Goal: Transaction & Acquisition: Purchase product/service

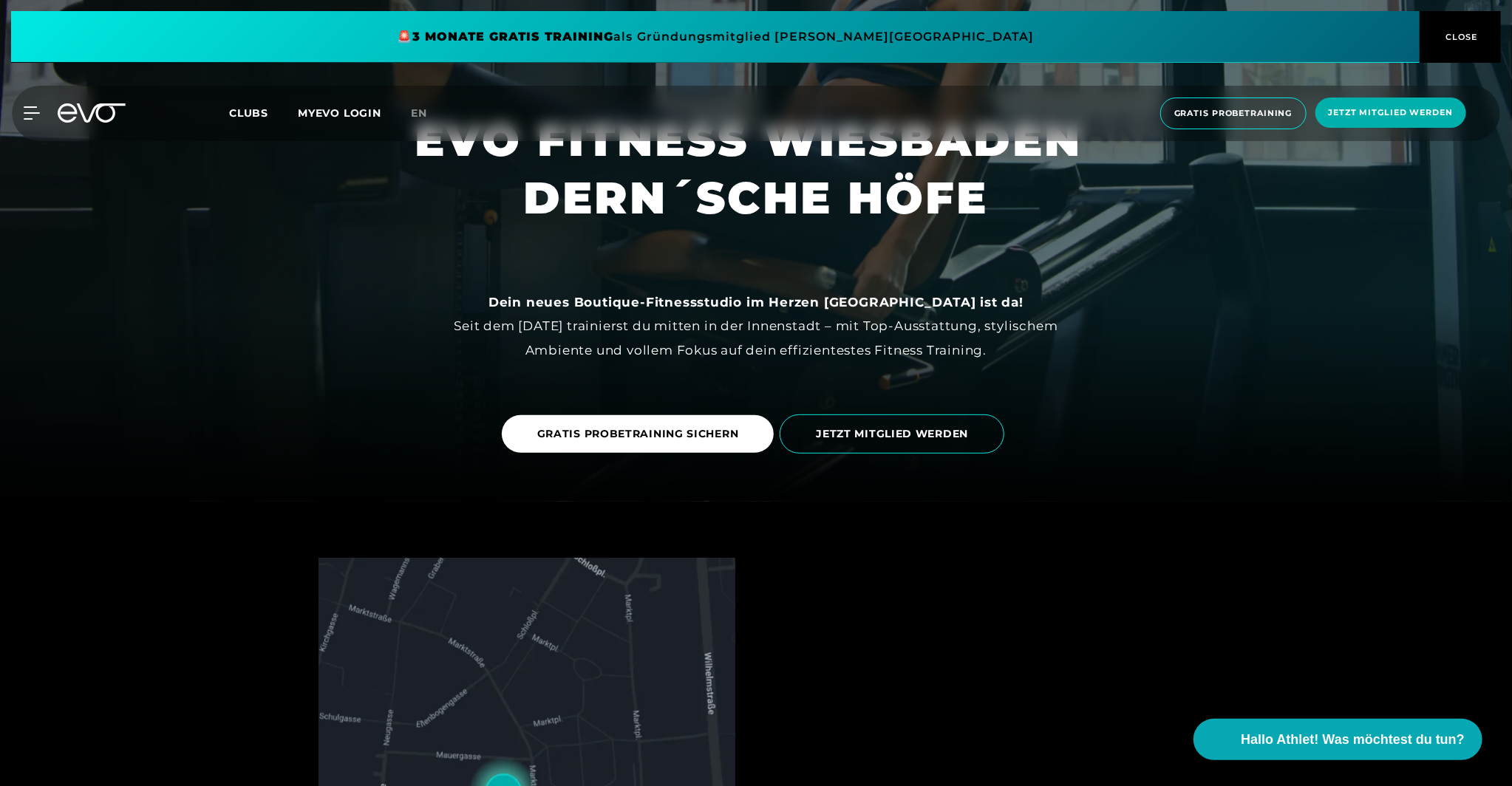
scroll to position [590, 0]
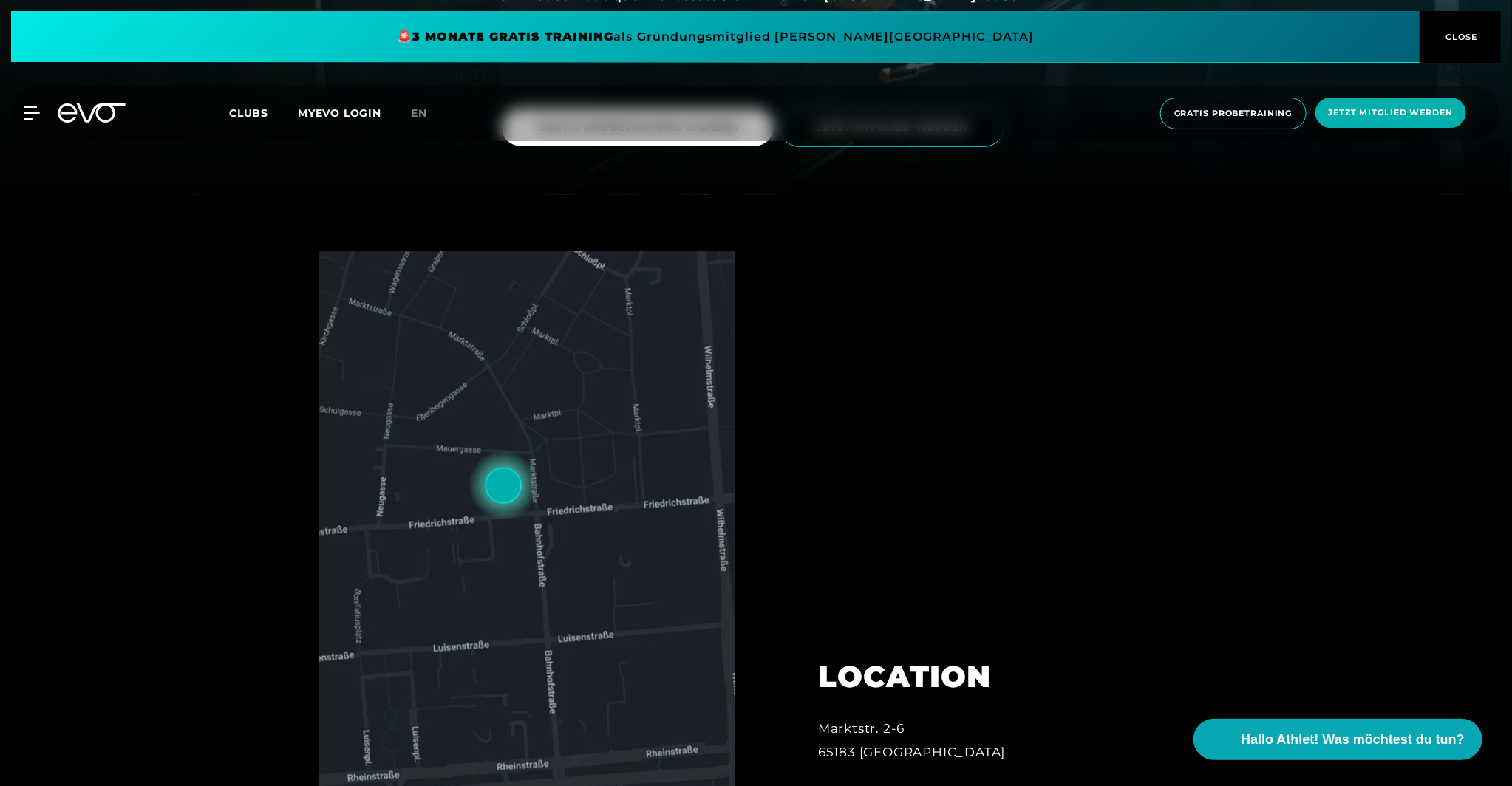
click at [606, 25] on span at bounding box center [715, 37] width 1408 height 52
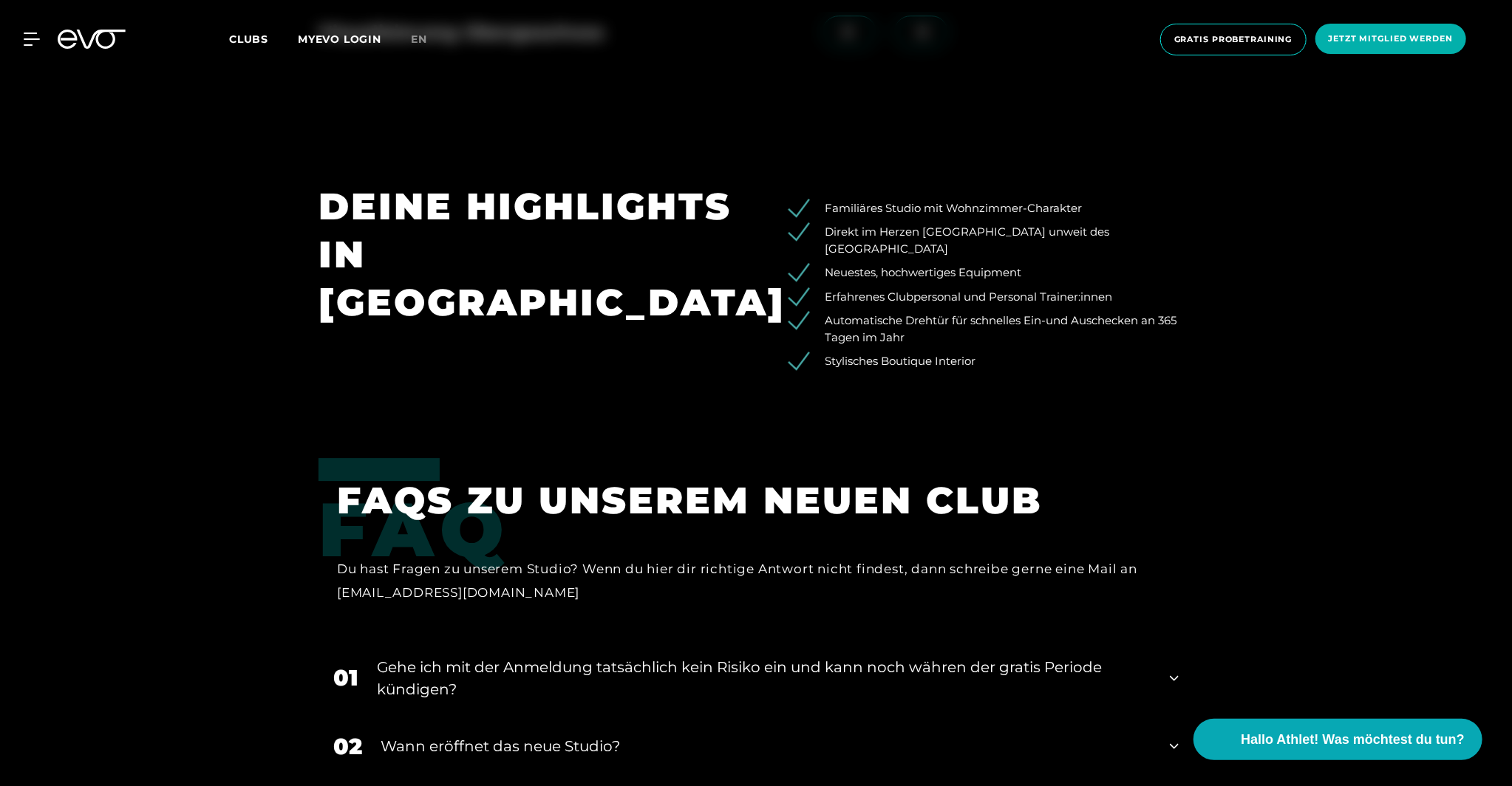
scroll to position [2880, 0]
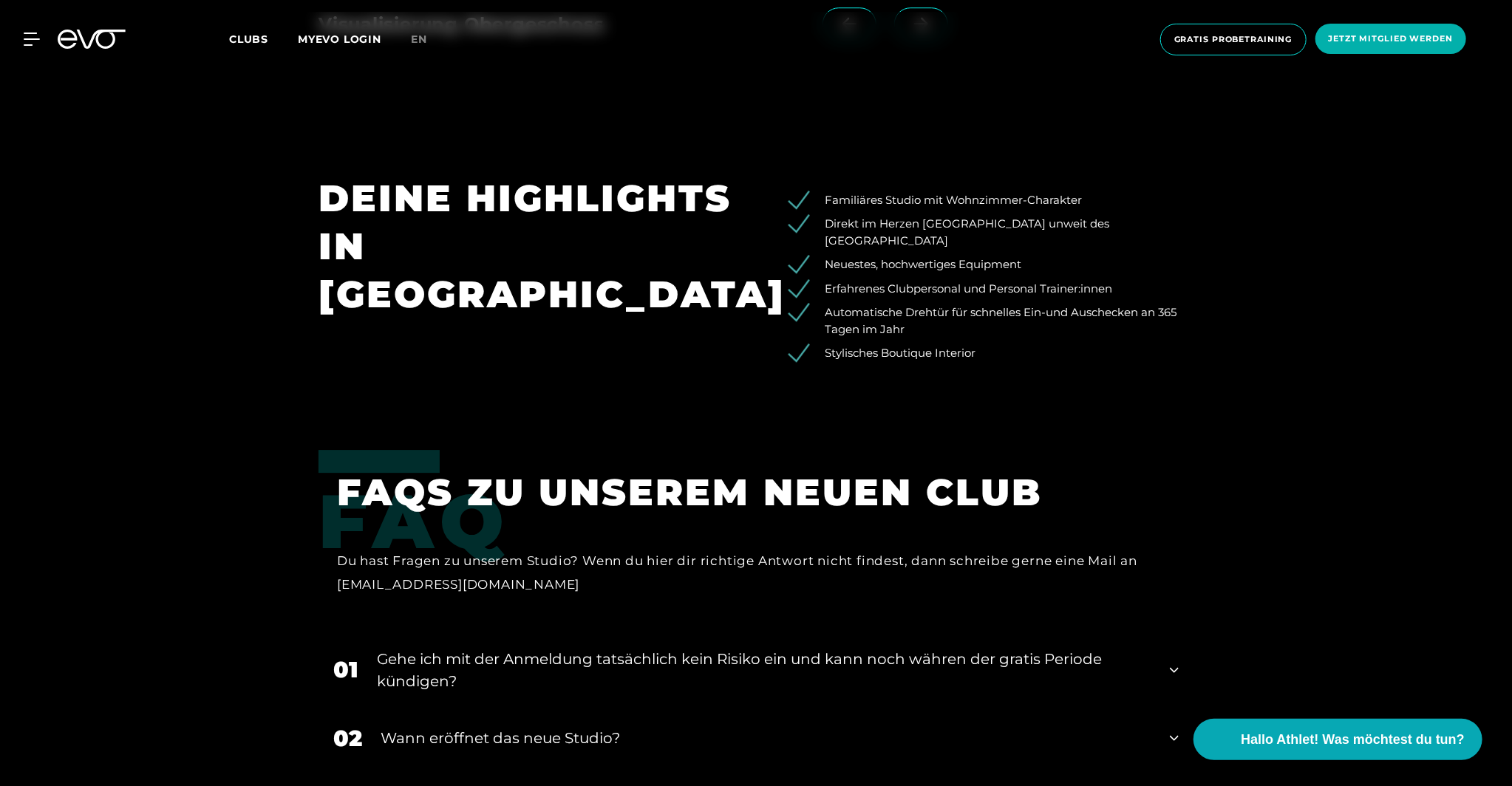
click at [254, 48] on div "MyEVO Login Über EVO Mitgliedschaften Probetraining TAGESPASS EVO Studios Düsse…" at bounding box center [756, 39] width 1506 height 55
click at [247, 41] on span "Clubs" at bounding box center [248, 39] width 39 height 13
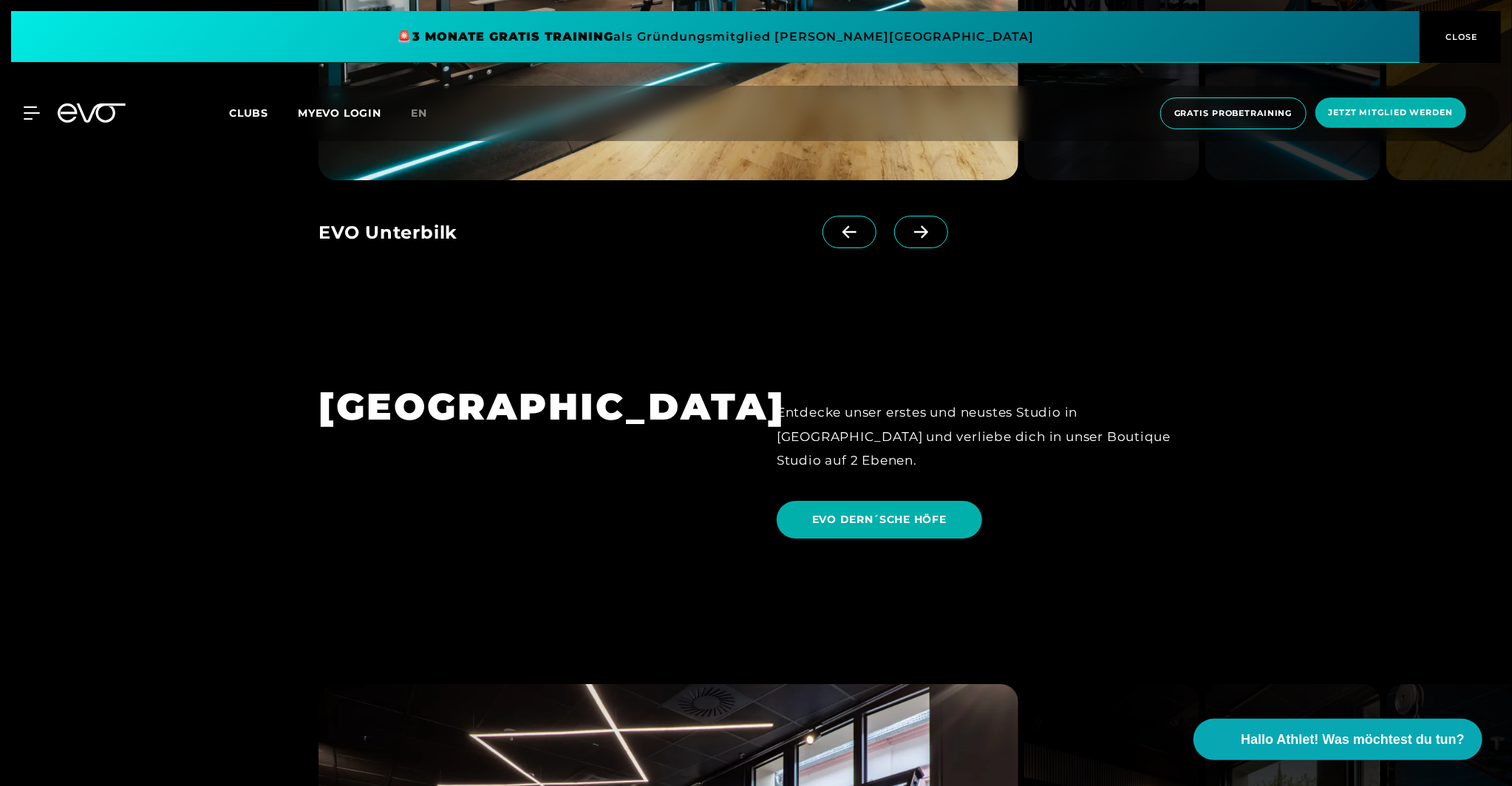
scroll to position [3471, 0]
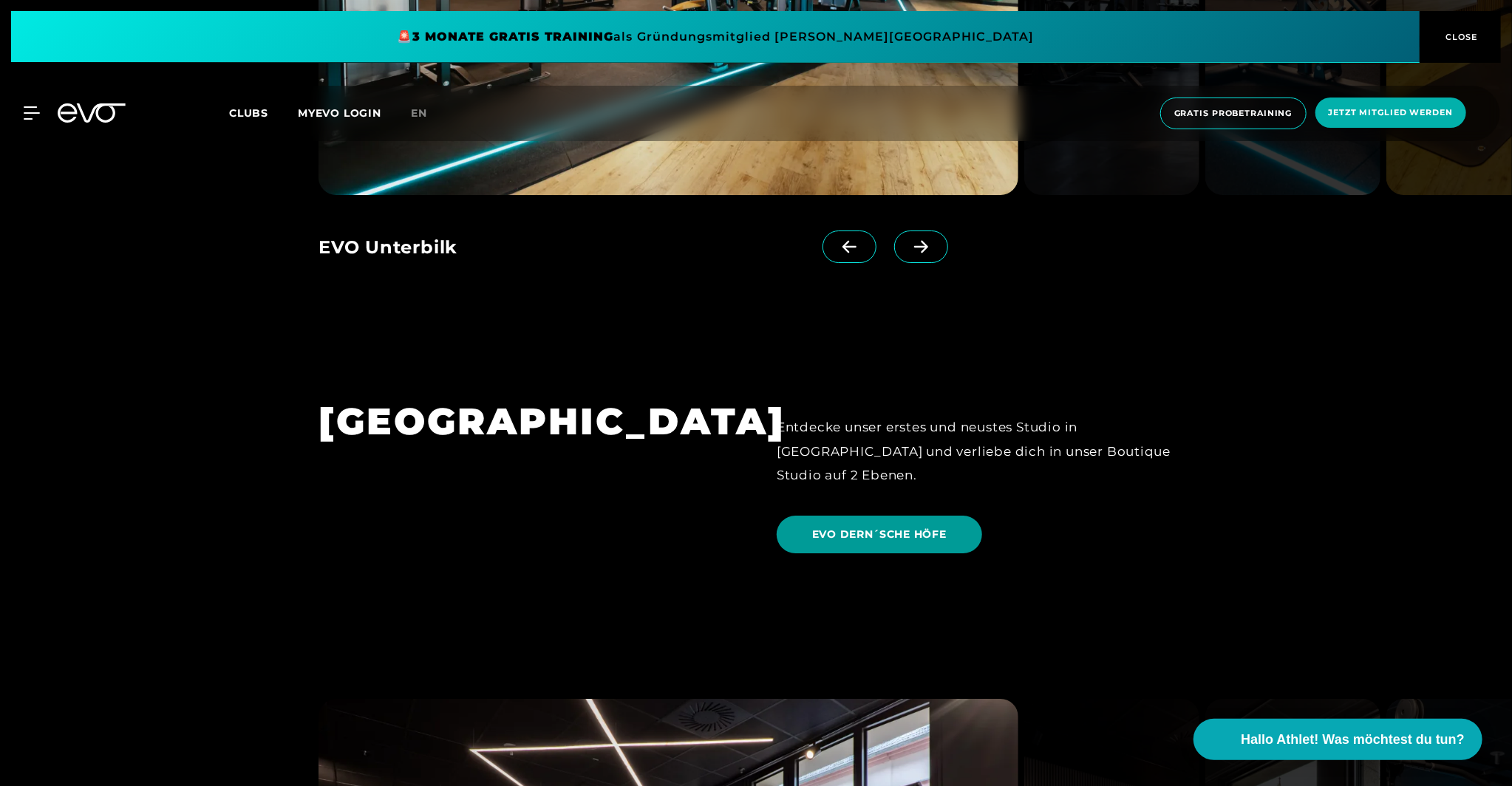
click at [825, 526] on span "EVO DERN´SCHE HÖFE" at bounding box center [879, 534] width 135 height 16
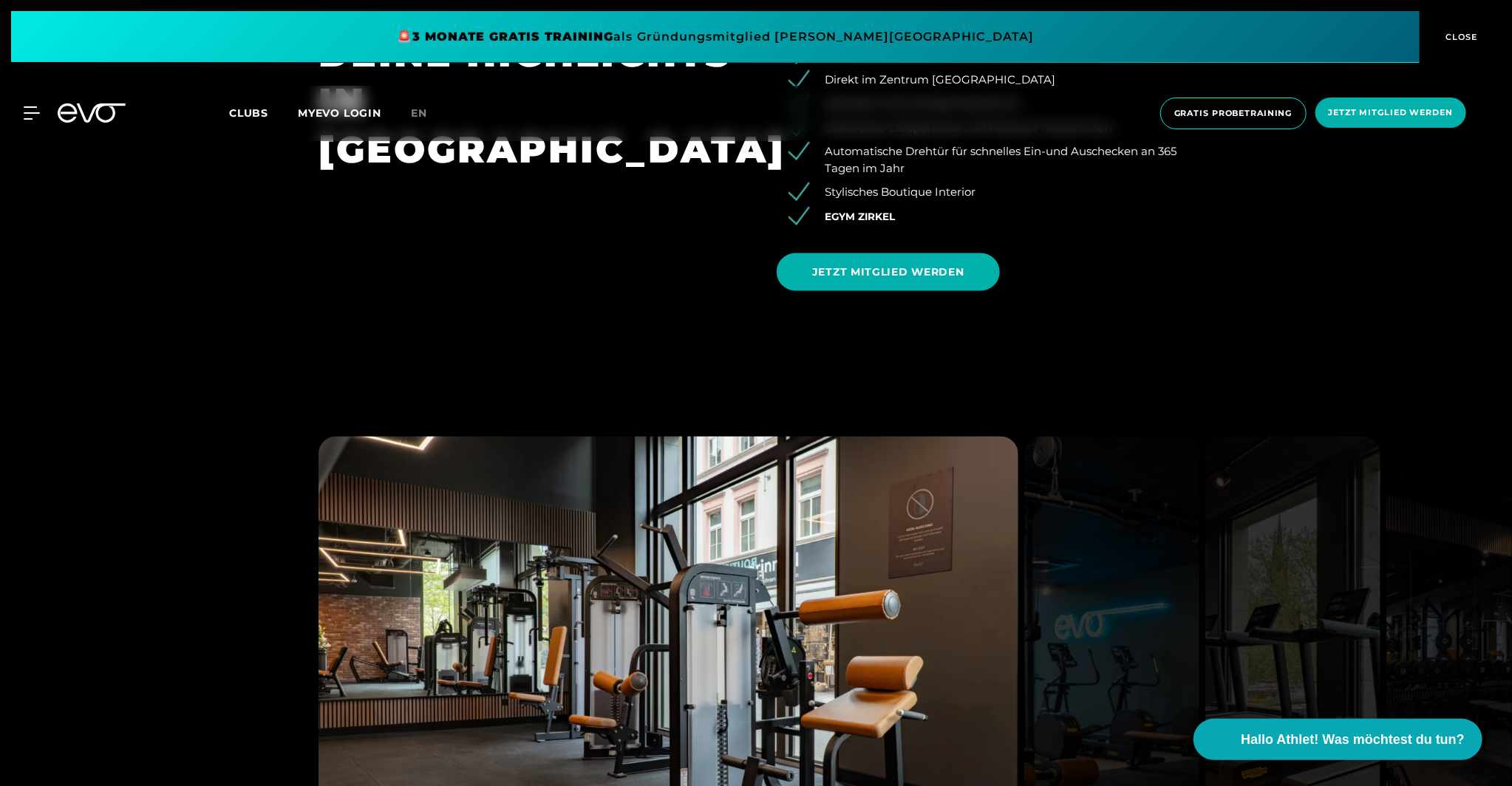
scroll to position [1846, 0]
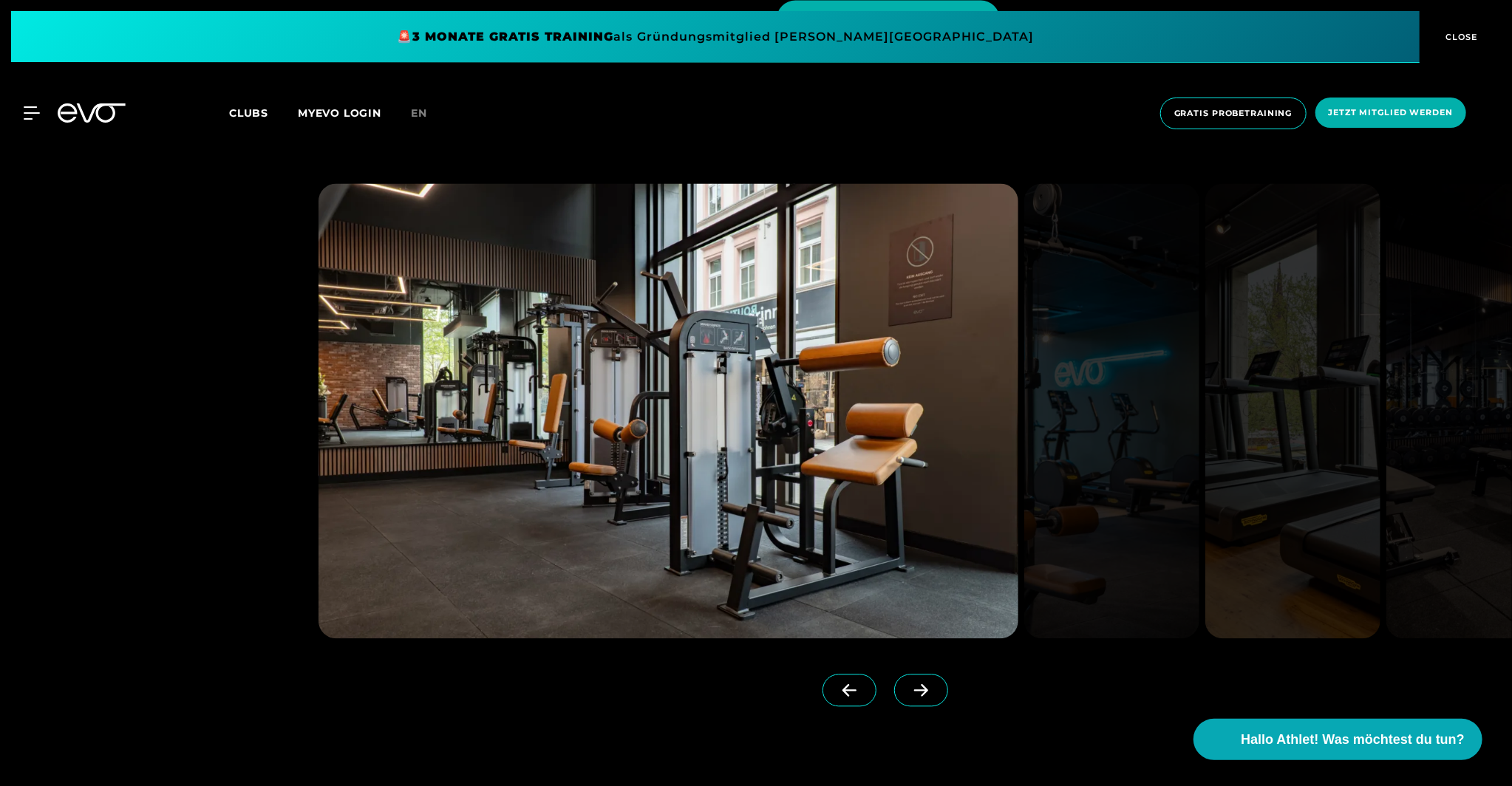
click at [908, 686] on icon at bounding box center [921, 690] width 26 height 13
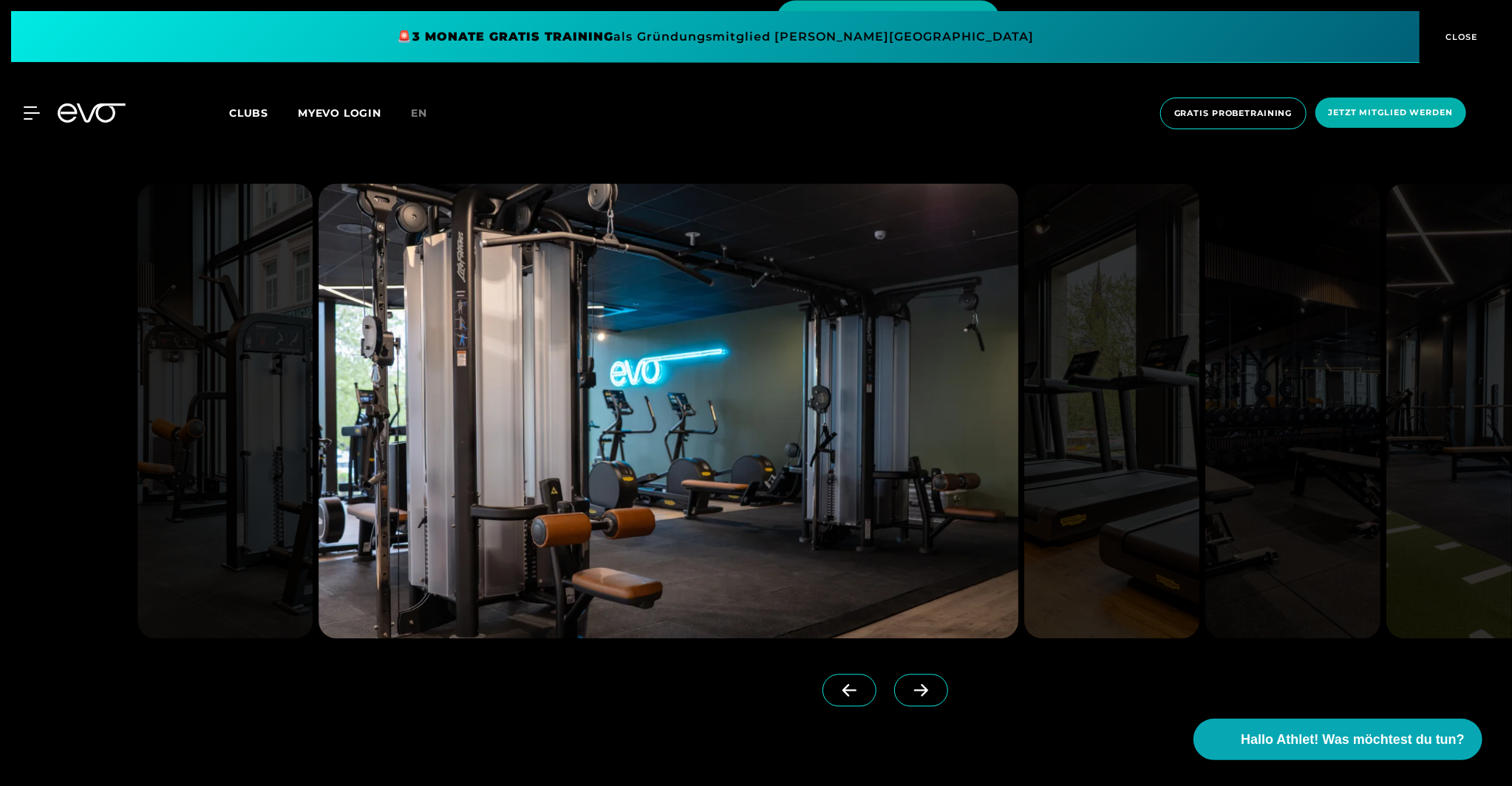
click at [908, 686] on icon at bounding box center [921, 690] width 26 height 13
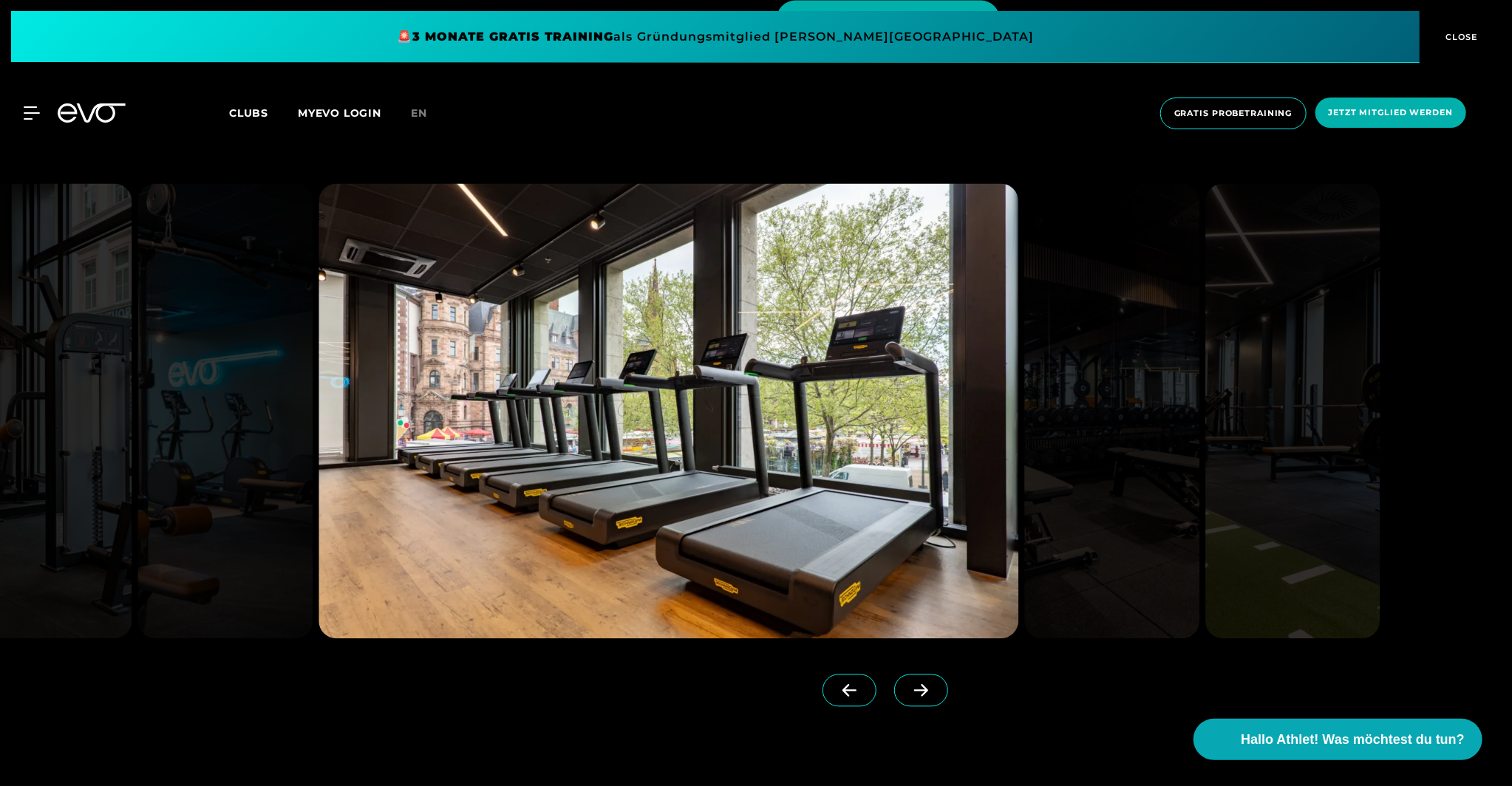
click at [908, 686] on icon at bounding box center [921, 690] width 26 height 13
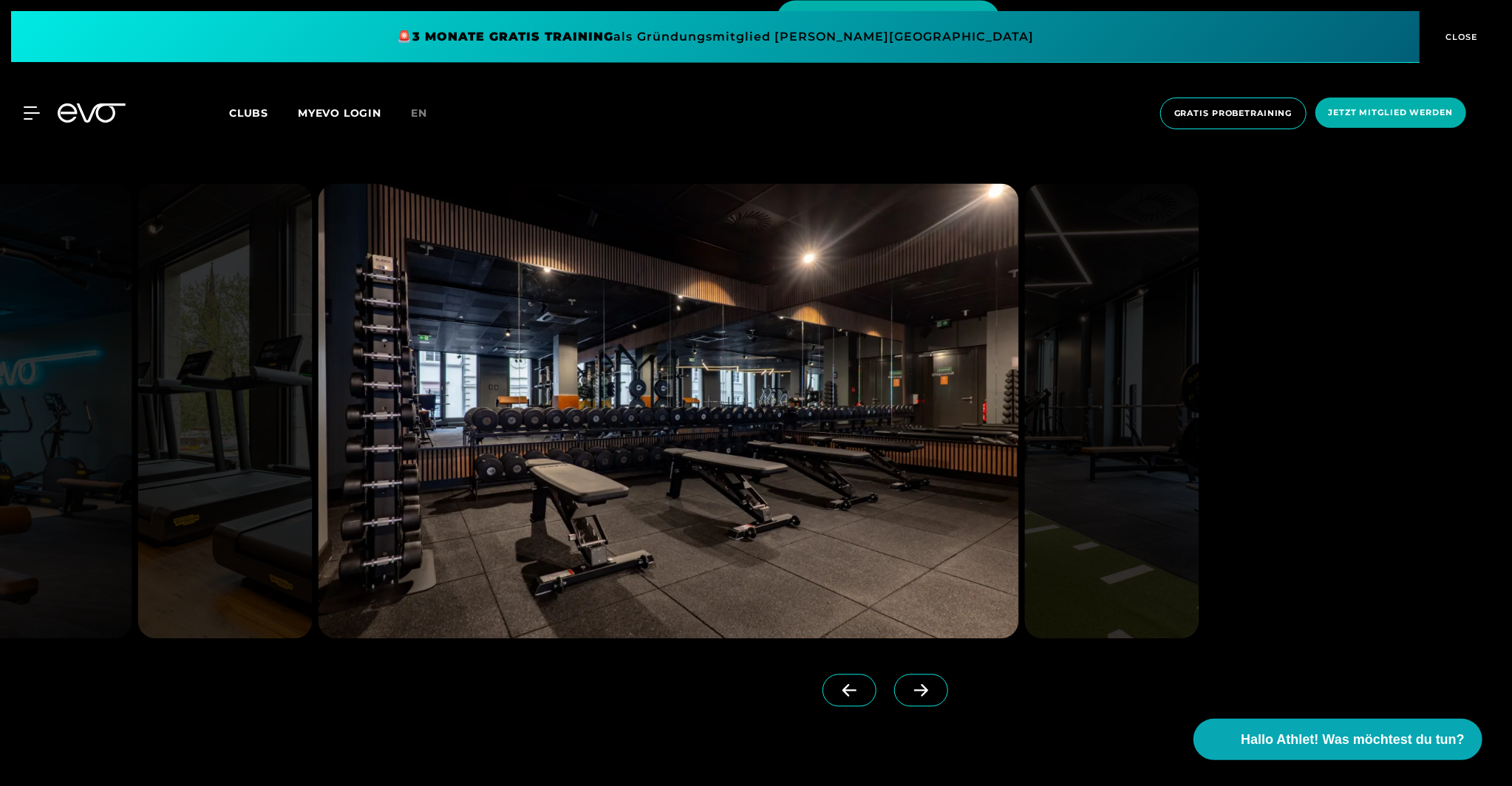
click at [908, 686] on icon at bounding box center [921, 690] width 26 height 13
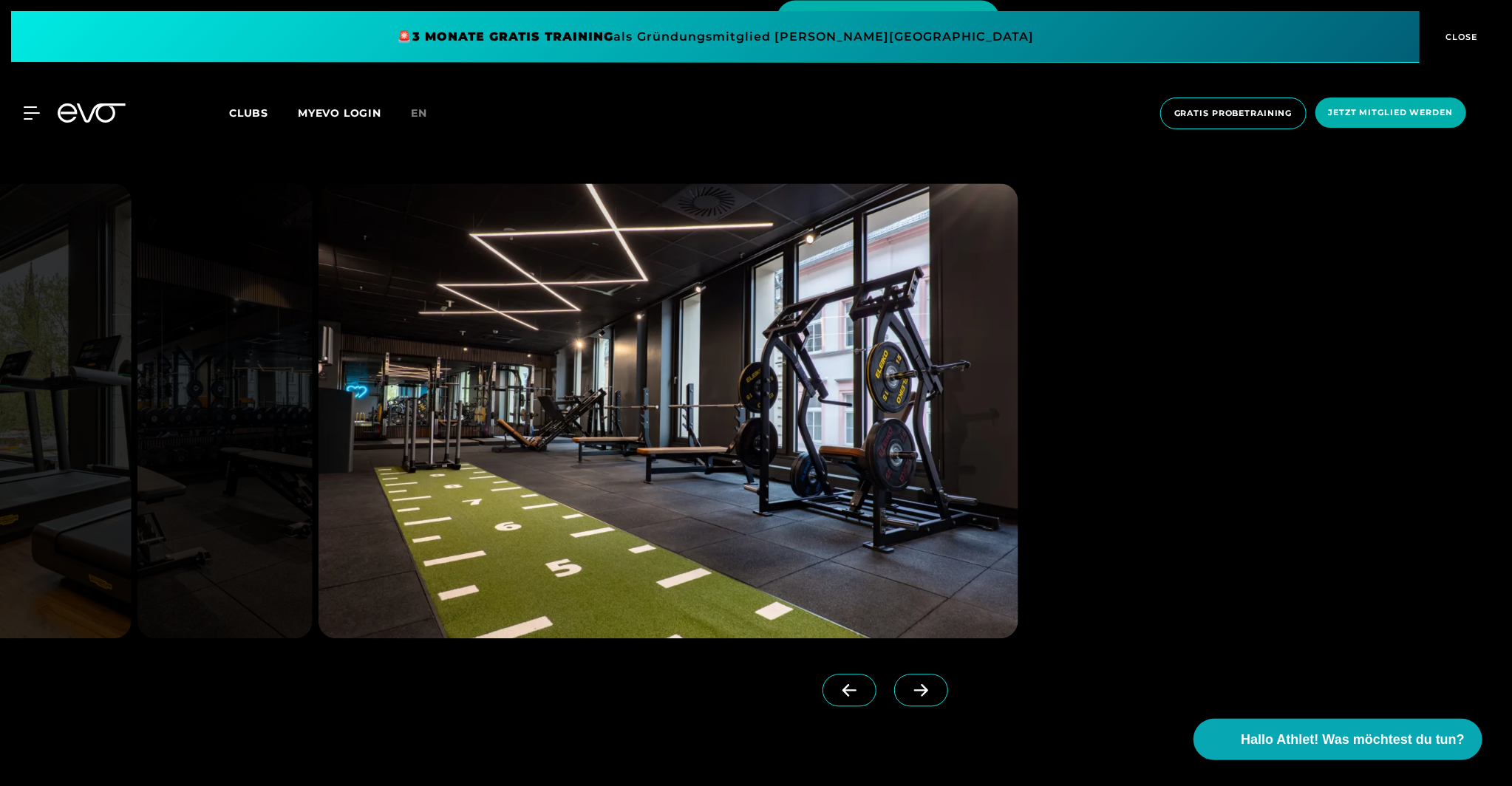
click at [913, 691] on span at bounding box center [921, 690] width 54 height 33
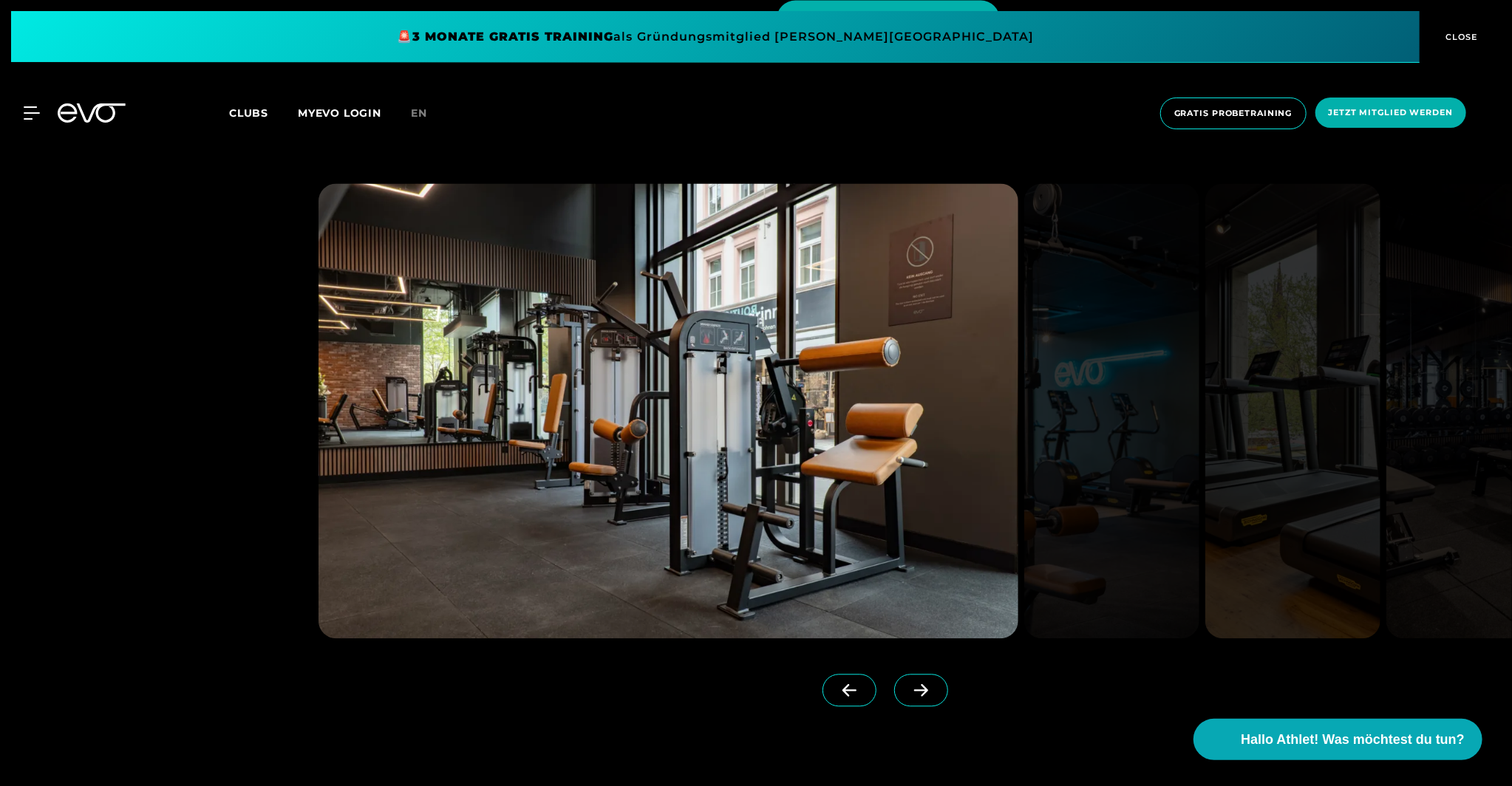
click at [913, 691] on span at bounding box center [921, 690] width 54 height 33
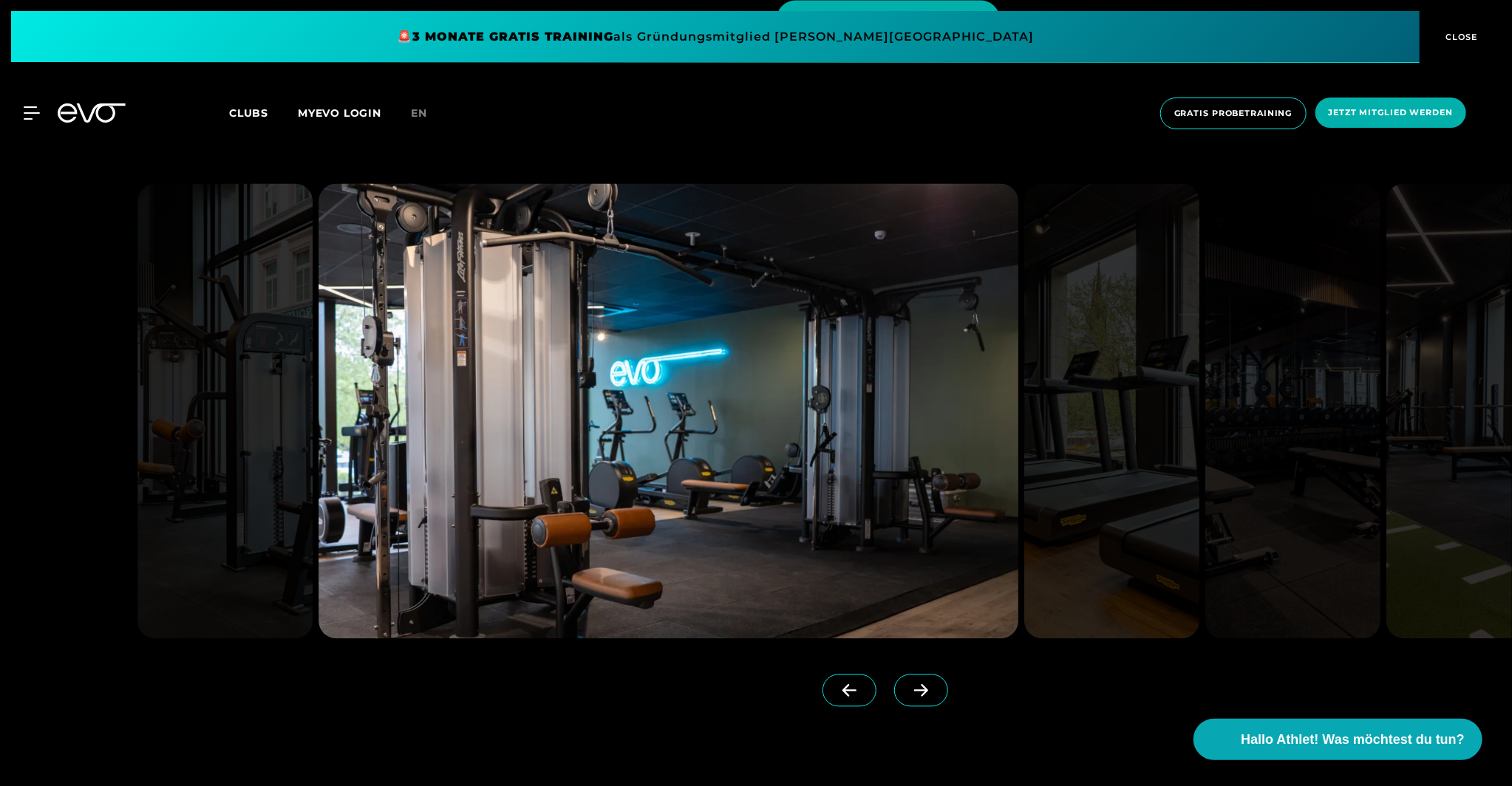
click at [913, 691] on span at bounding box center [921, 690] width 54 height 33
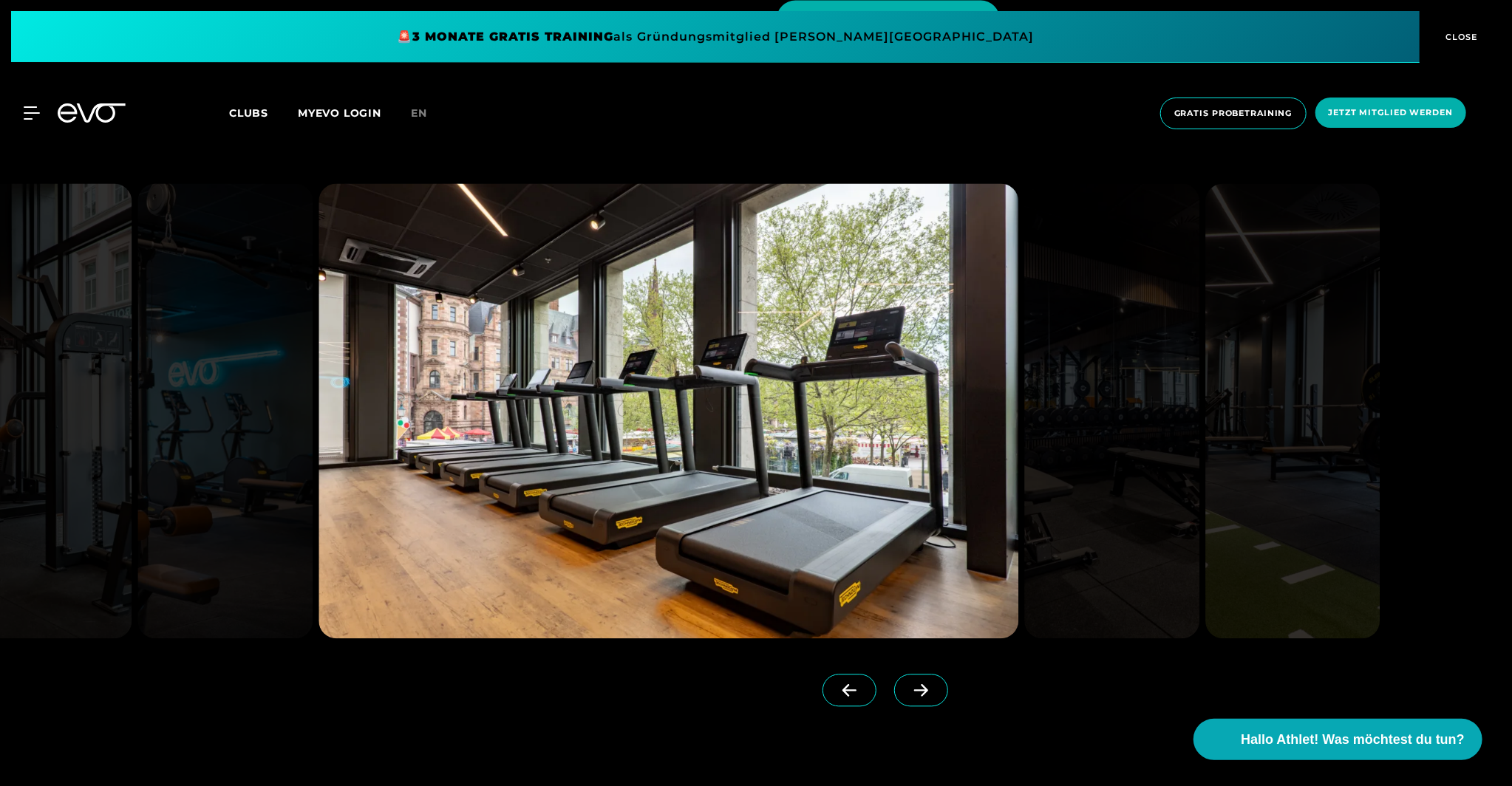
click at [913, 691] on span at bounding box center [921, 690] width 54 height 33
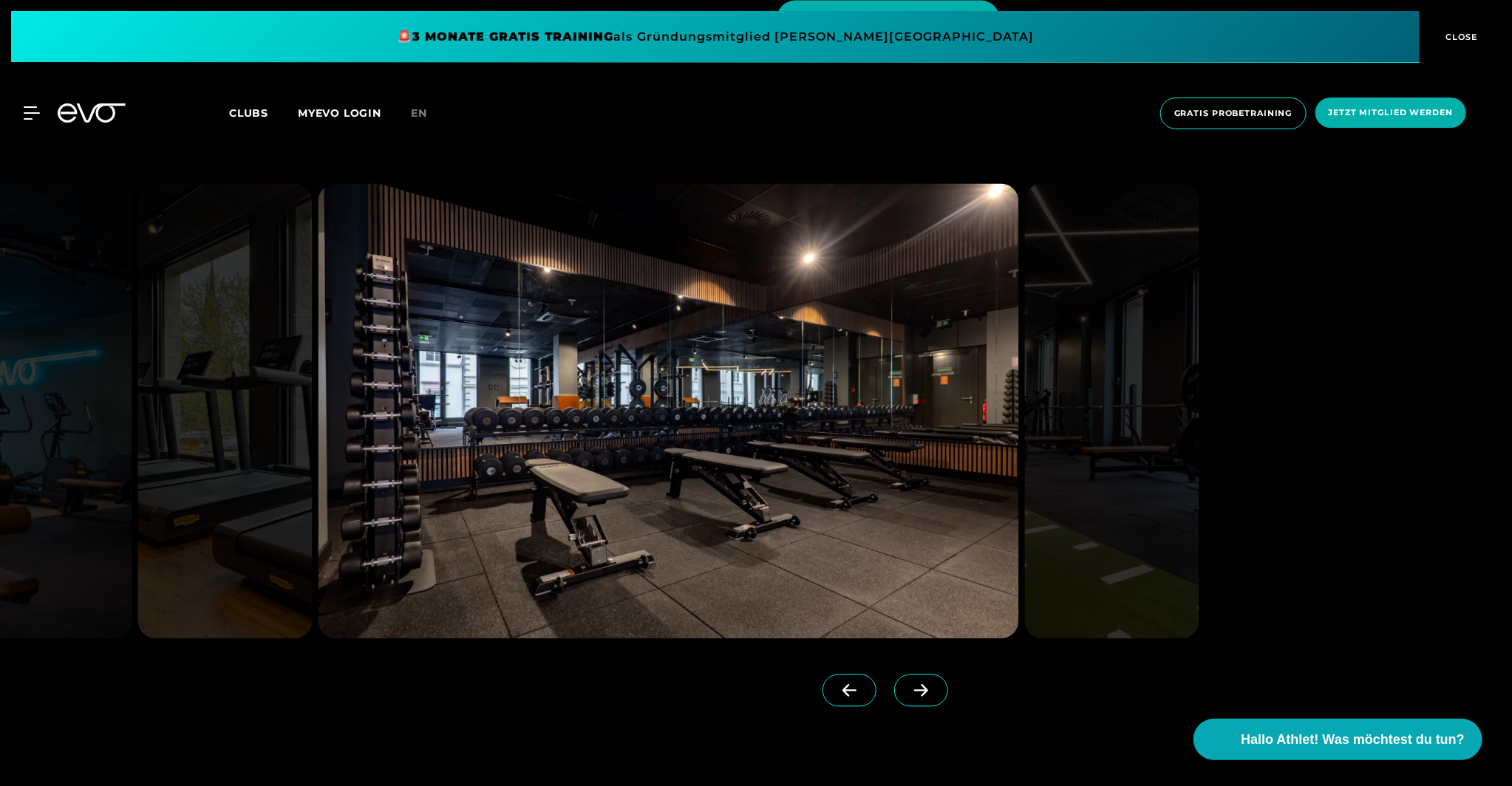
click at [913, 691] on span at bounding box center [921, 690] width 54 height 33
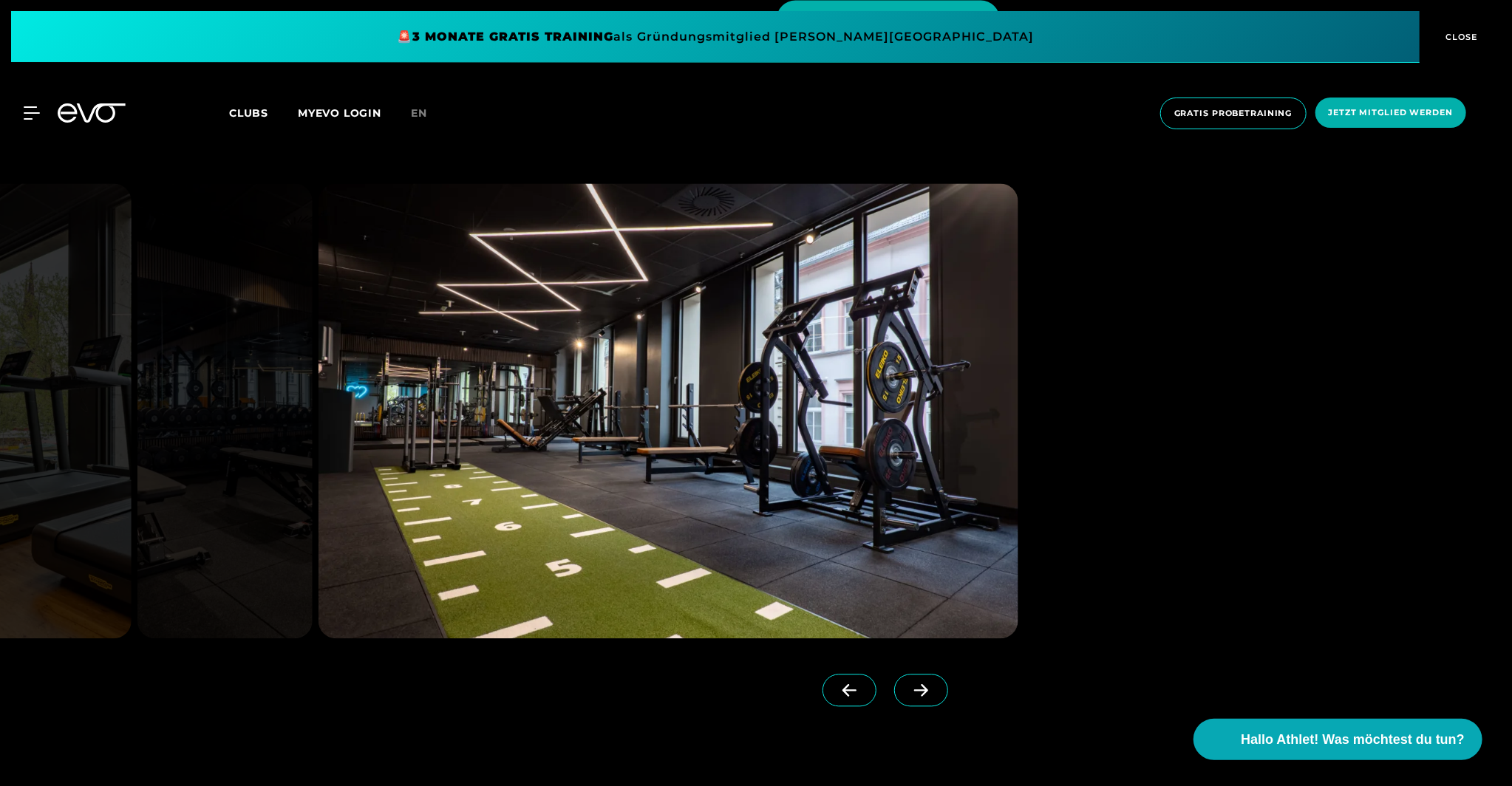
click at [985, 735] on div at bounding box center [756, 444] width 1512 height 688
drag, startPoint x: 1212, startPoint y: 294, endPoint x: 1221, endPoint y: 296, distance: 9.2
click at [1222, 295] on div at bounding box center [756, 444] width 1512 height 688
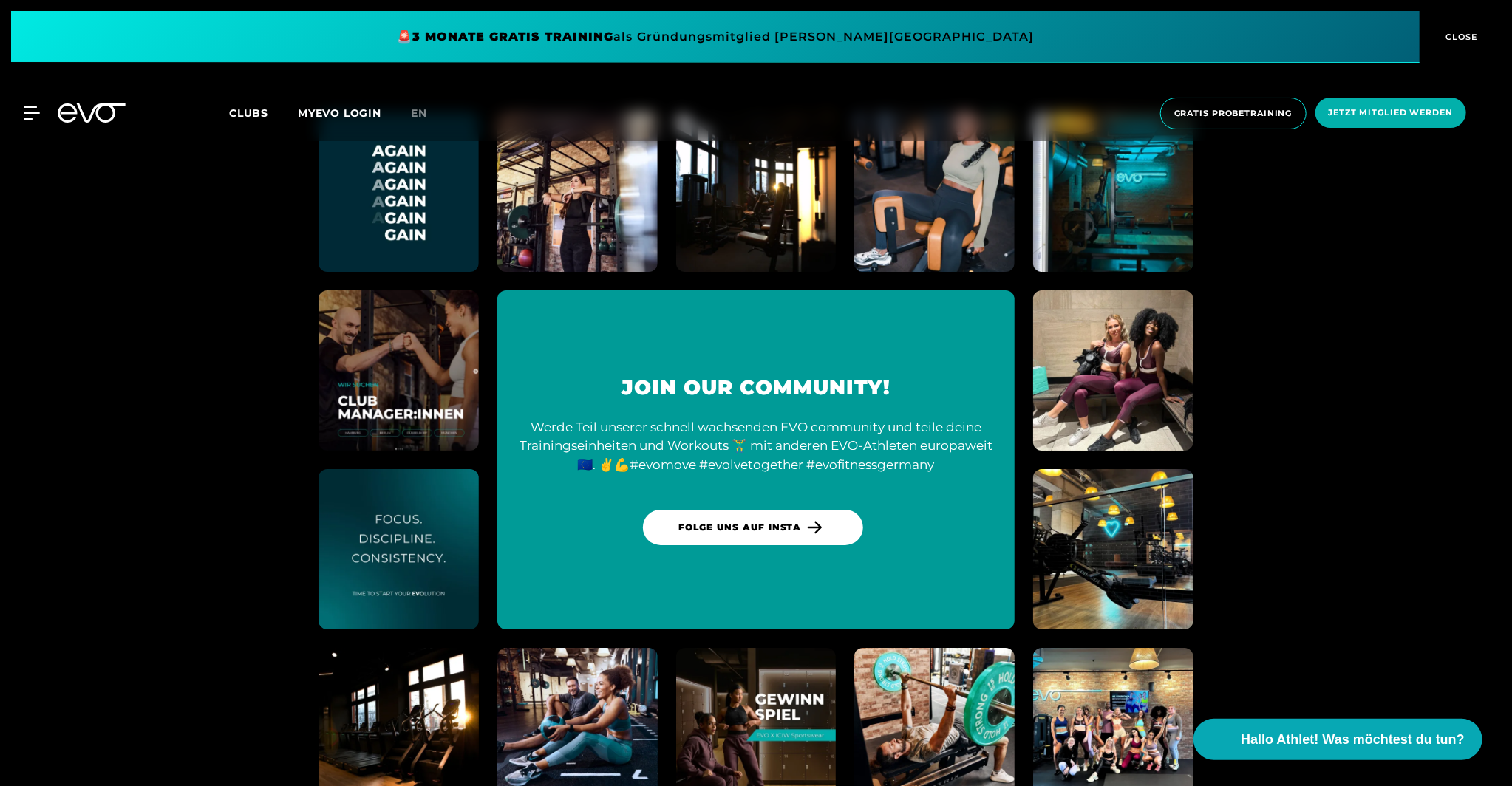
scroll to position [7457, 0]
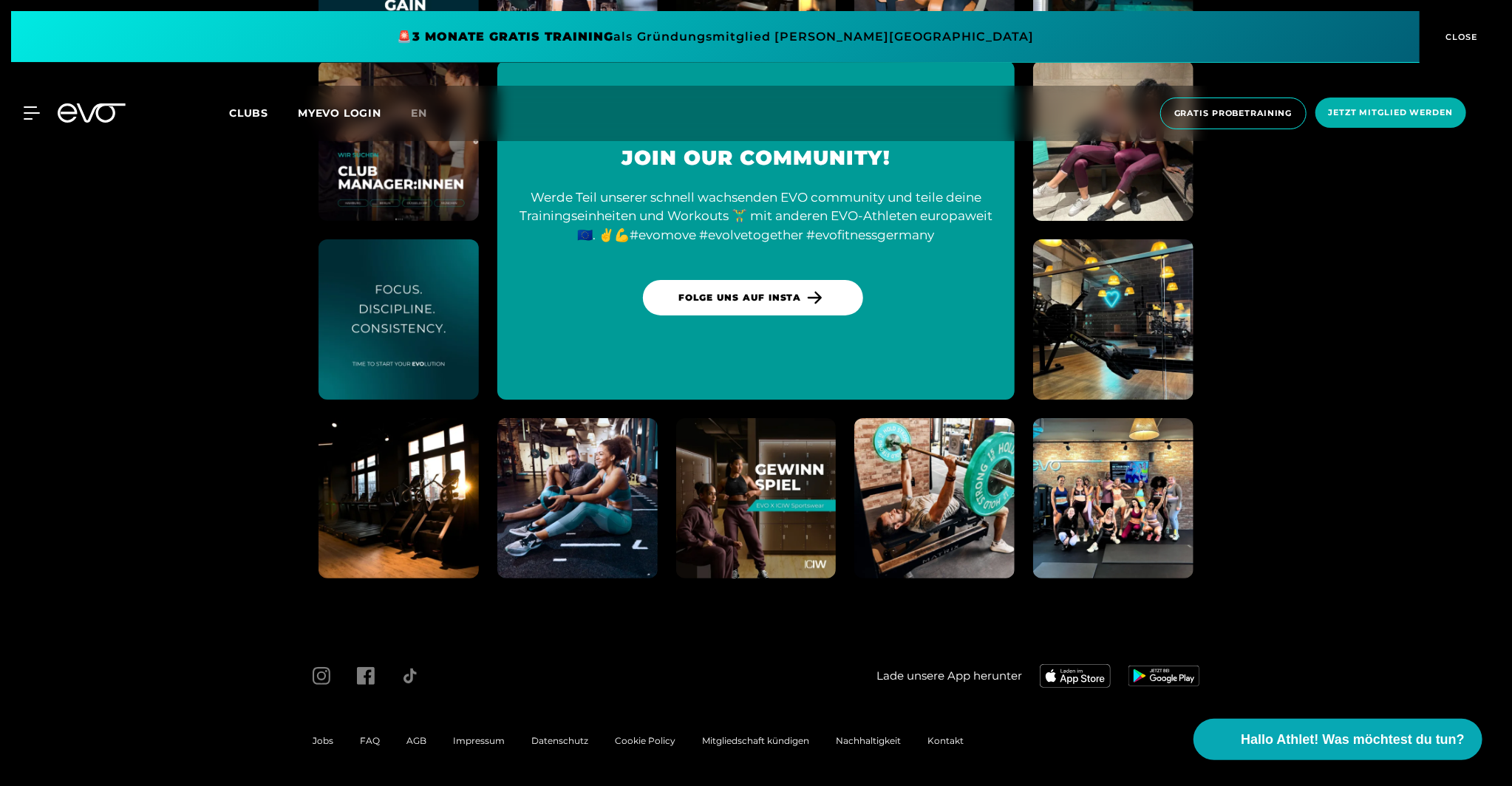
drag, startPoint x: 464, startPoint y: 336, endPoint x: 155, endPoint y: 439, distance: 325.7
click at [155, 439] on section "Join our Community! Werde Teil unserer schnell wachsenden EVO community und tei…" at bounding box center [756, 231] width 1512 height 799
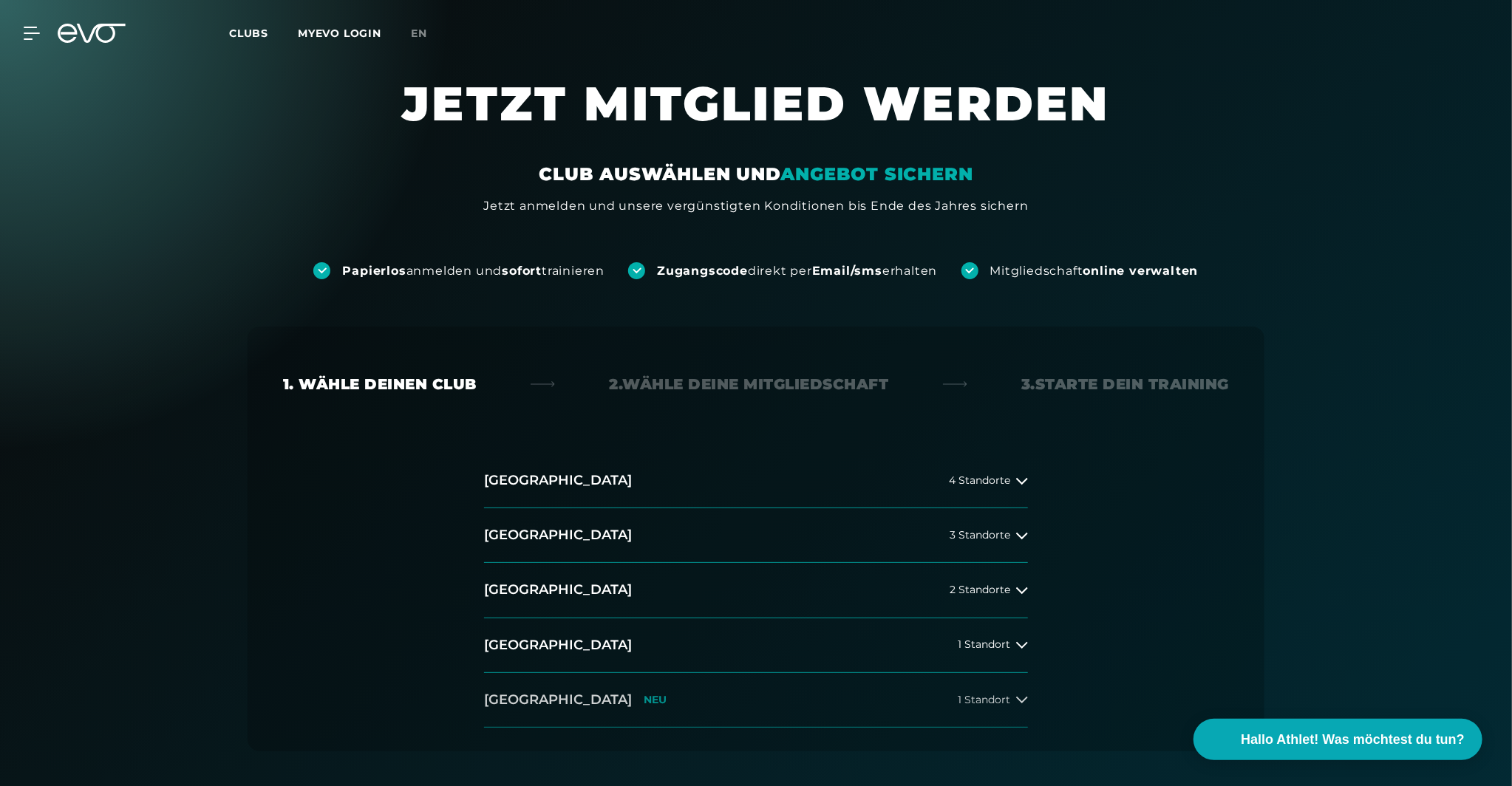
click at [535, 693] on h2 "[GEOGRAPHIC_DATA]" at bounding box center [558, 699] width 148 height 18
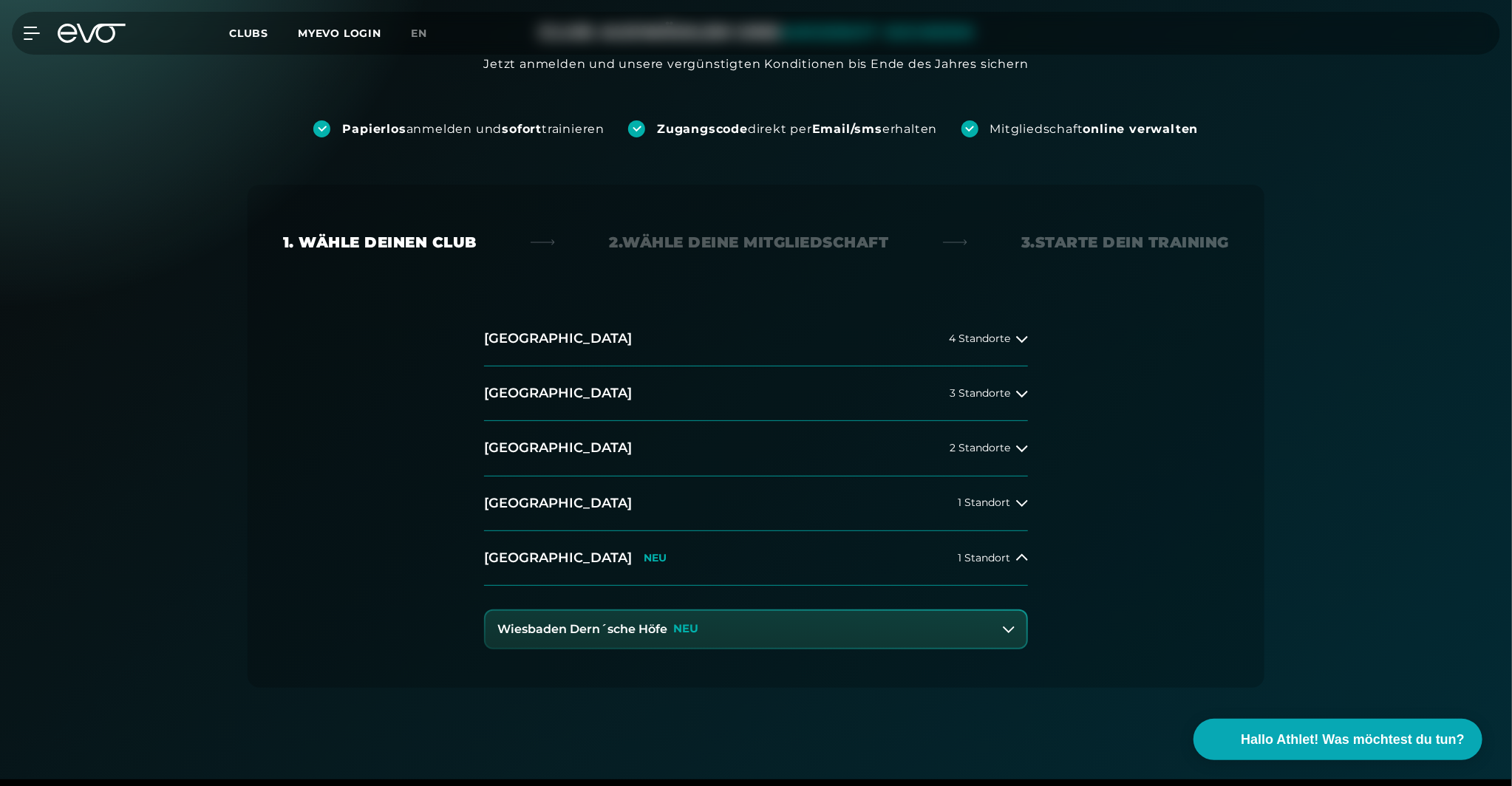
scroll to position [148, 0]
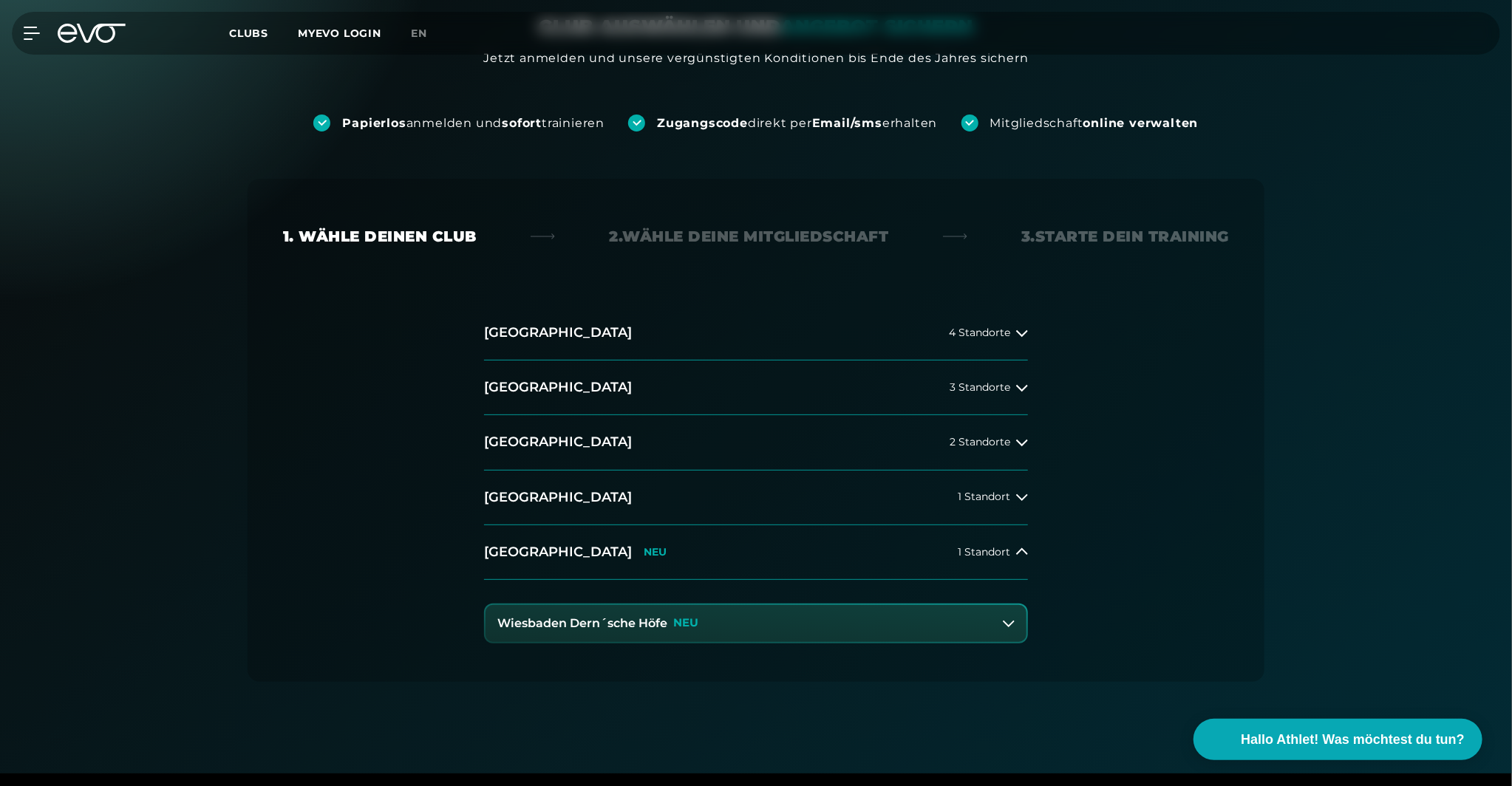
click at [618, 619] on h3 "Wiesbaden Dern´sche Höfe" at bounding box center [583, 622] width 170 height 13
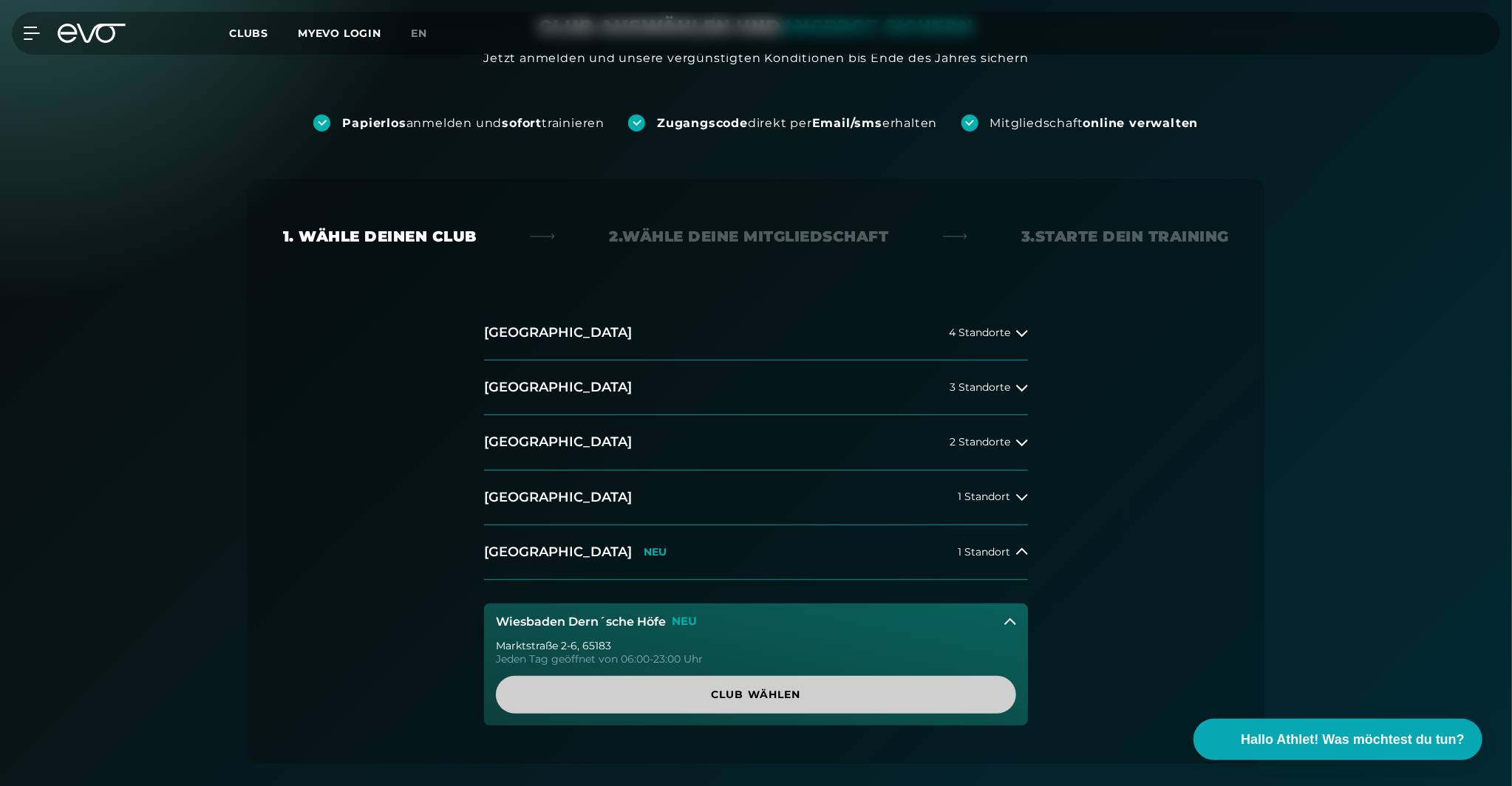
click at [678, 692] on span "Club wählen" at bounding box center [756, 695] width 450 height 16
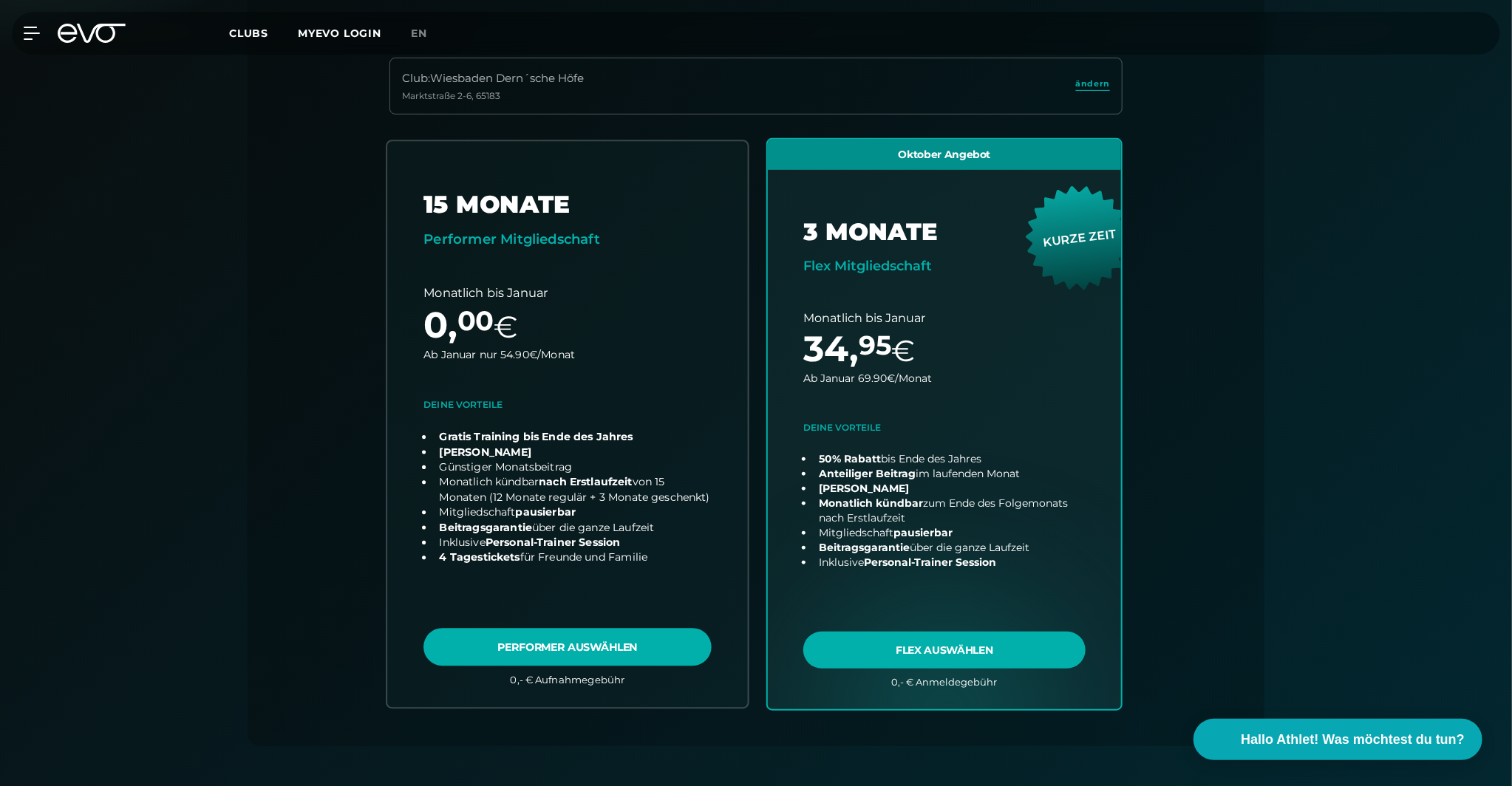
scroll to position [400, 0]
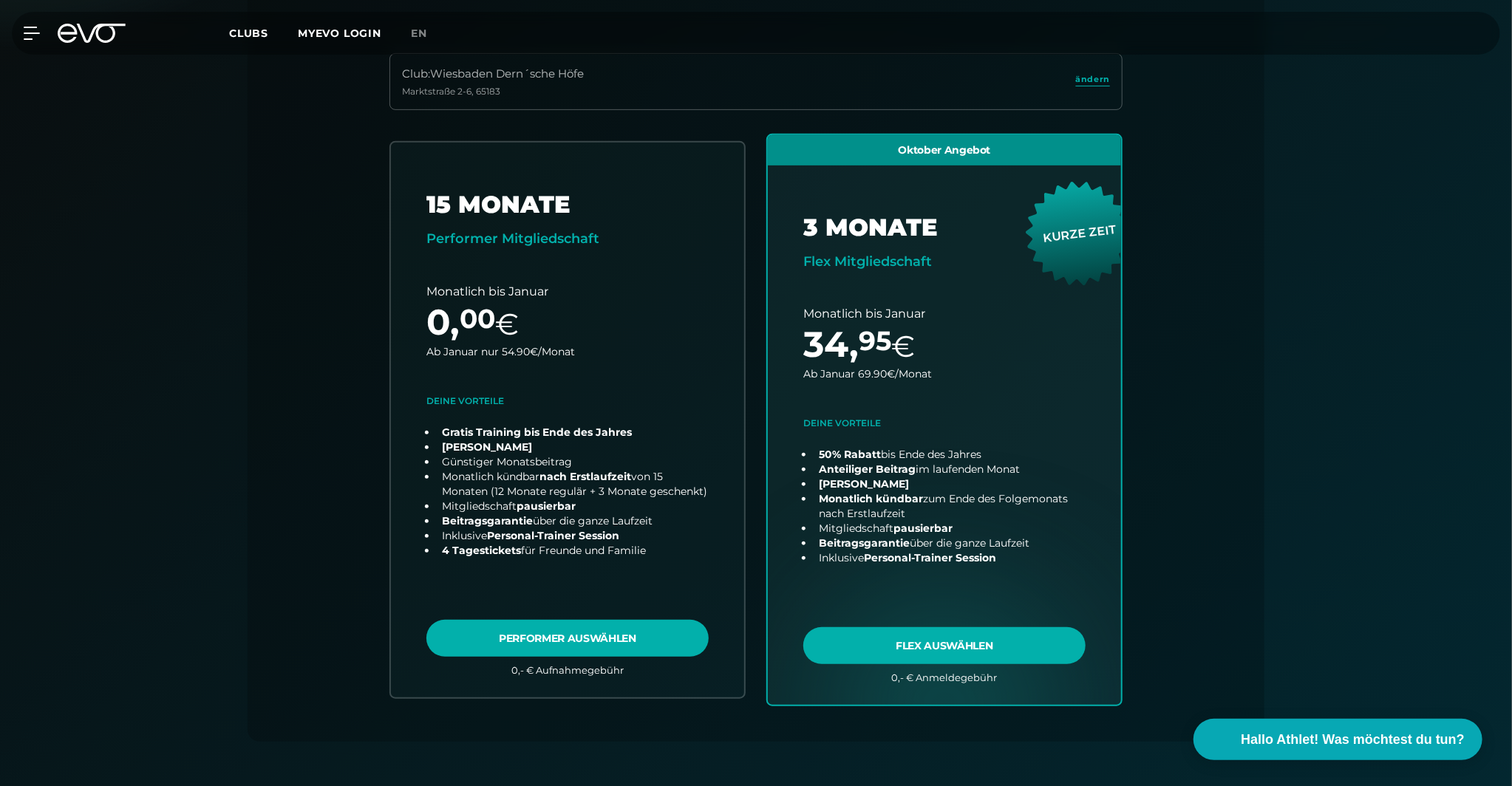
drag, startPoint x: 516, startPoint y: 554, endPoint x: 245, endPoint y: 588, distance: 273.1
click at [245, 588] on div "Wähle deinen Club 2. Wähle deine Mitgliedschaft 3. Starte dein Training Club : …" at bounding box center [756, 462] width 1064 height 1167
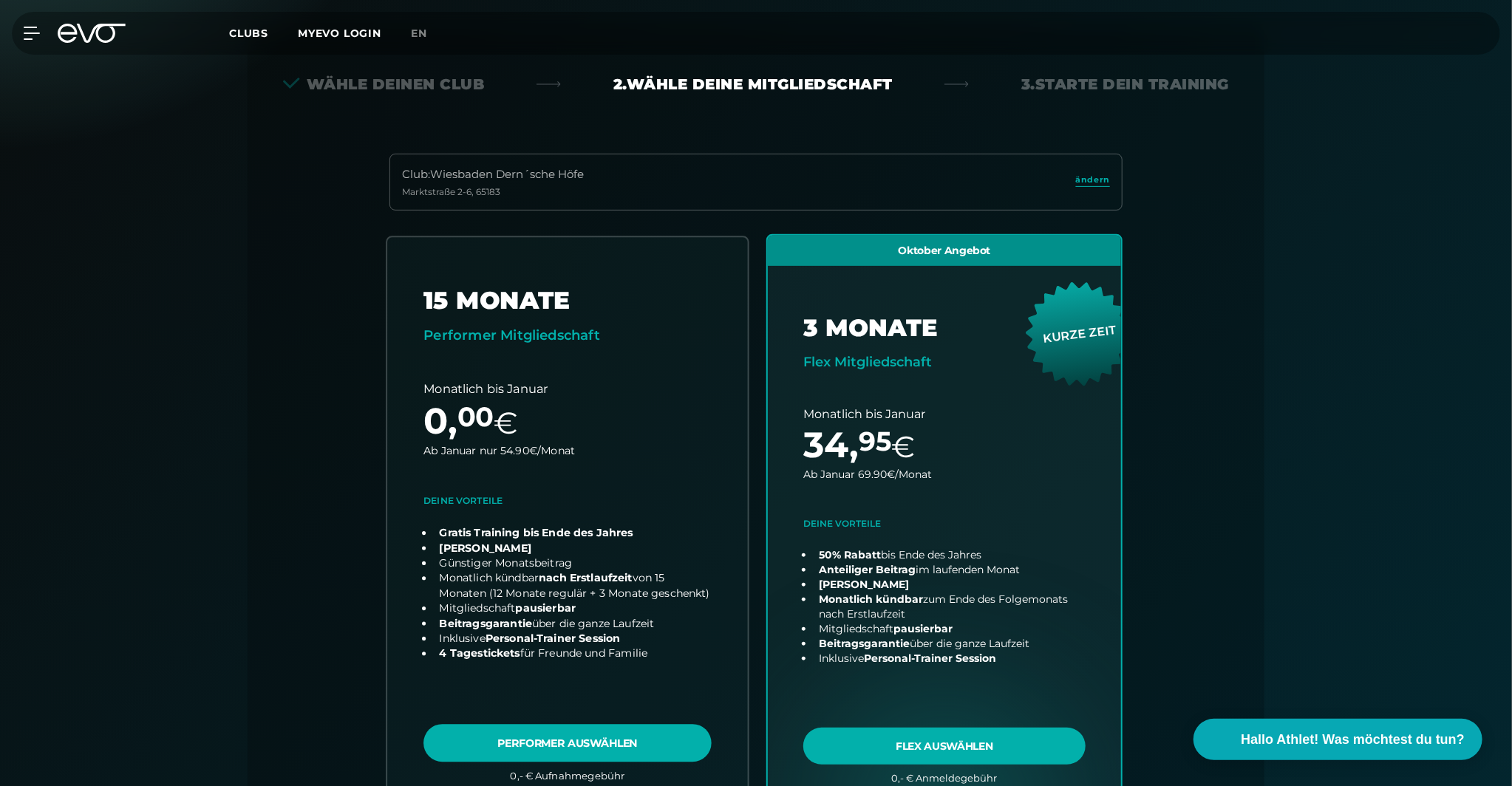
scroll to position [443, 0]
